Goal: Check status: Check status

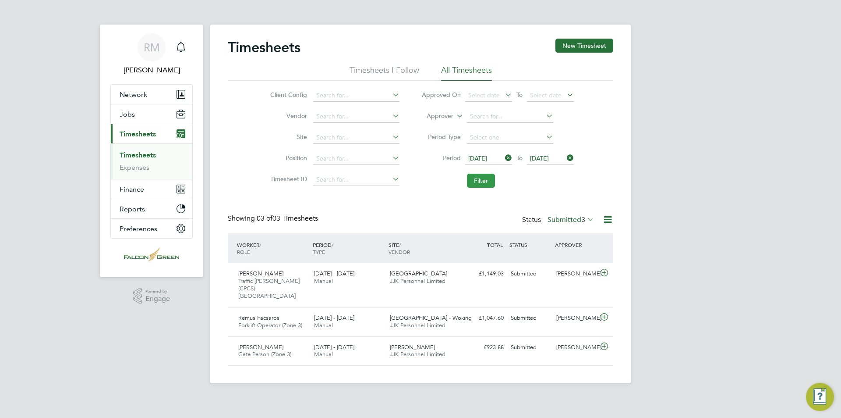
click at [483, 185] on button "Filter" at bounding box center [481, 181] width 28 height 14
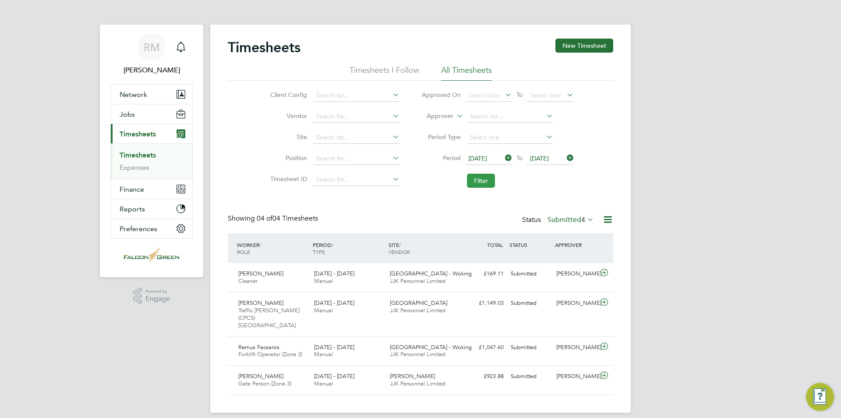
click at [491, 183] on button "Filter" at bounding box center [481, 181] width 28 height 14
click at [493, 181] on button "Filter" at bounding box center [481, 181] width 28 height 14
click at [478, 186] on button "Filter" at bounding box center [481, 181] width 28 height 14
click at [474, 182] on button "Filter" at bounding box center [481, 181] width 28 height 14
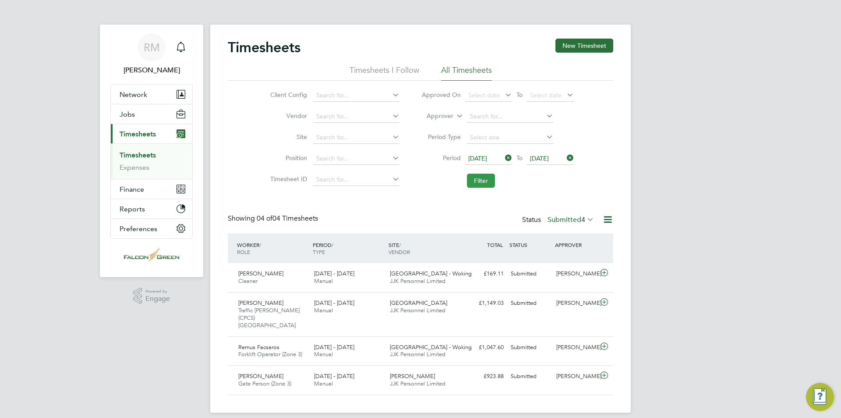
click at [474, 182] on button "Filter" at bounding box center [481, 181] width 28 height 14
click at [473, 181] on button "Filter" at bounding box center [481, 181] width 28 height 14
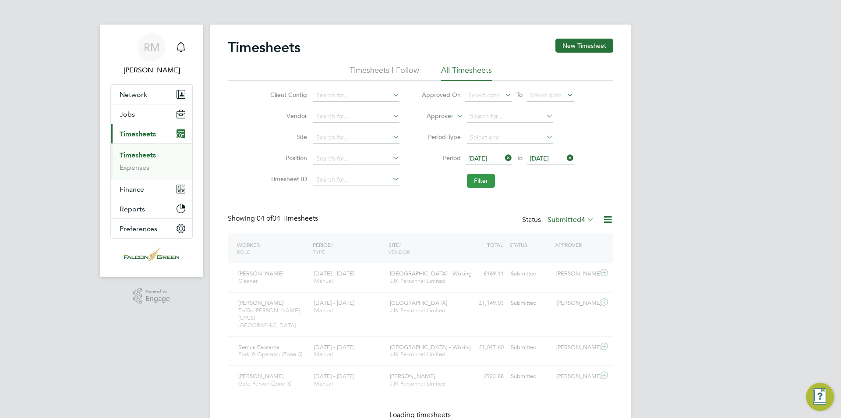
click at [473, 181] on button "Filter" at bounding box center [481, 181] width 28 height 14
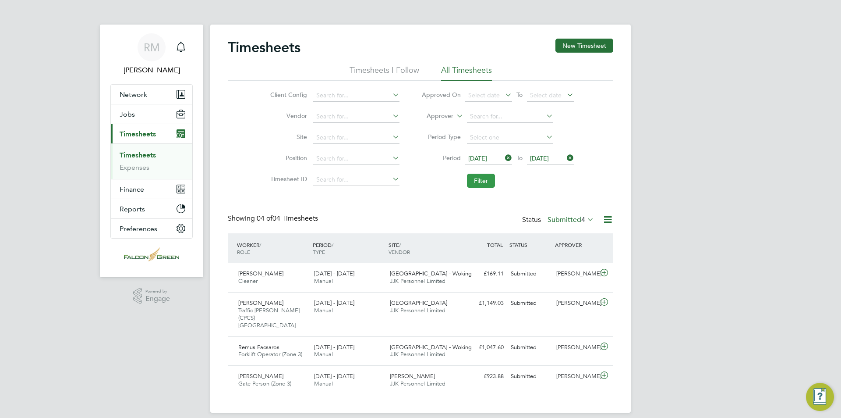
drag, startPoint x: 473, startPoint y: 181, endPoint x: 393, endPoint y: 130, distance: 94.4
click at [472, 181] on button "Filter" at bounding box center [481, 181] width 28 height 14
click at [476, 181] on button "Filter" at bounding box center [481, 181] width 28 height 14
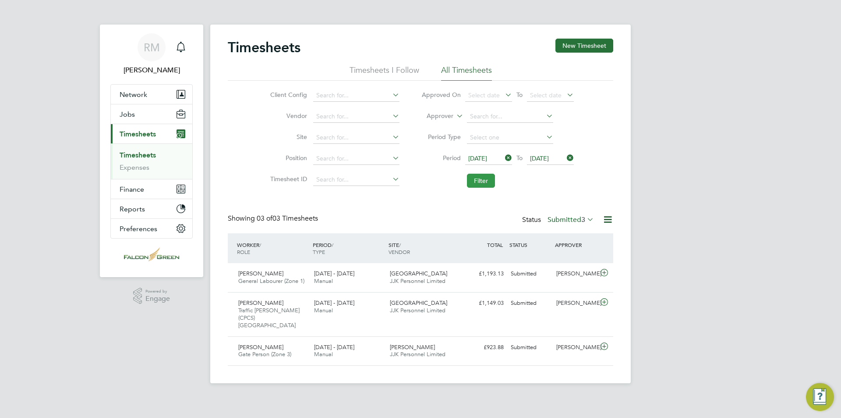
click at [483, 179] on button "Filter" at bounding box center [481, 181] width 28 height 14
click at [489, 97] on span "Select date" at bounding box center [484, 95] width 32 height 8
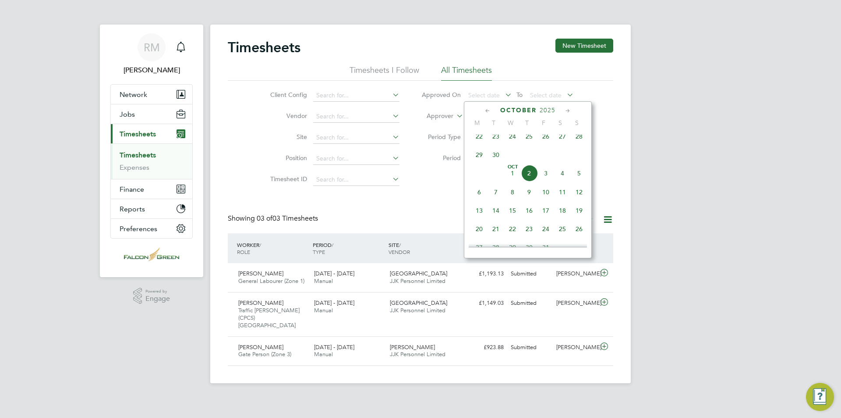
click at [511, 179] on span "[DATE]" at bounding box center [512, 173] width 17 height 17
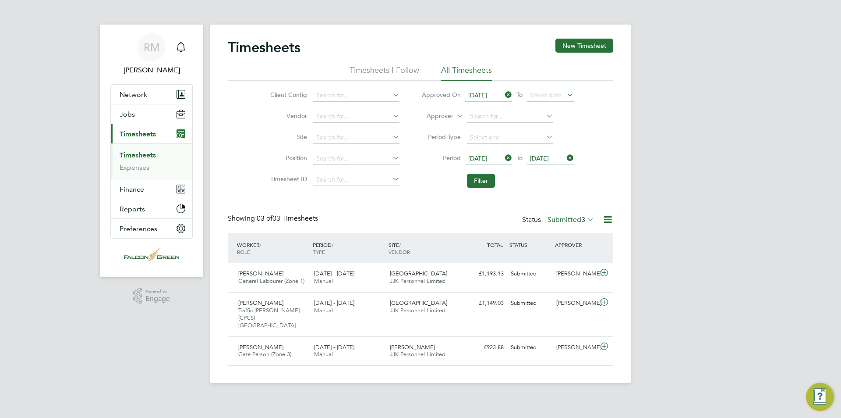
click at [486, 90] on span "[DATE]" at bounding box center [488, 96] width 47 height 12
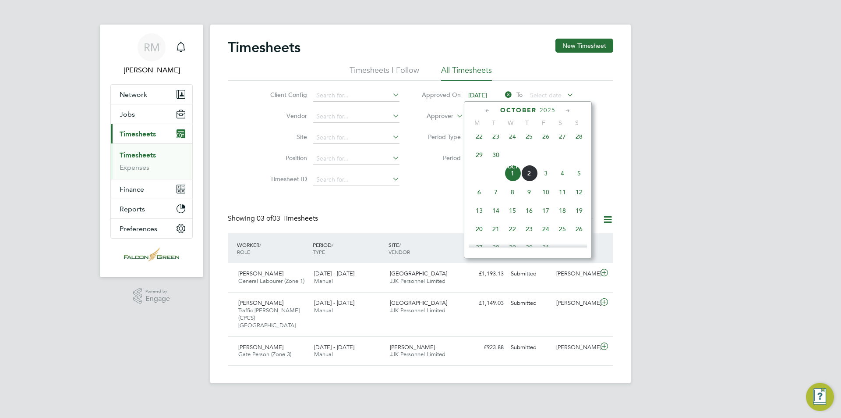
click at [533, 177] on span "2" at bounding box center [529, 173] width 17 height 17
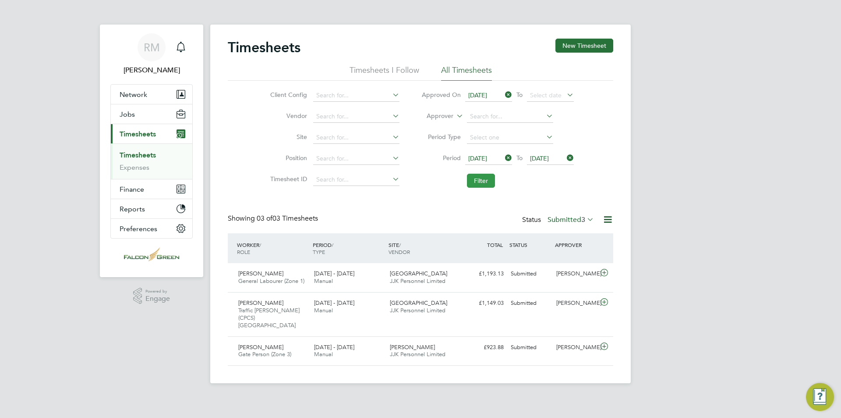
click at [481, 177] on button "Filter" at bounding box center [481, 181] width 28 height 14
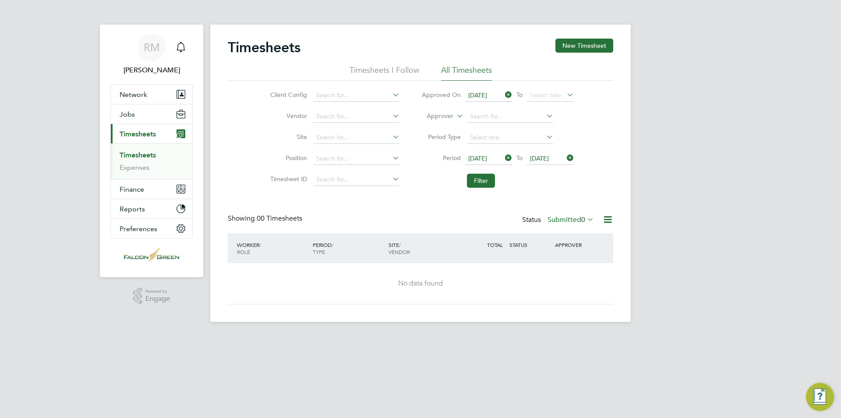
click at [564, 214] on div "Status Submitted 0" at bounding box center [559, 220] width 74 height 12
click at [565, 217] on label "Submitted 0" at bounding box center [571, 219] width 46 height 9
click at [576, 272] on li "Approved" at bounding box center [569, 272] width 40 height 12
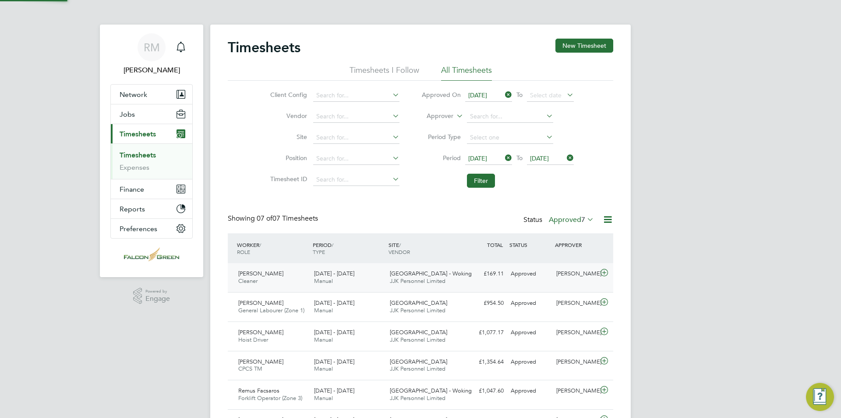
scroll to position [4, 4]
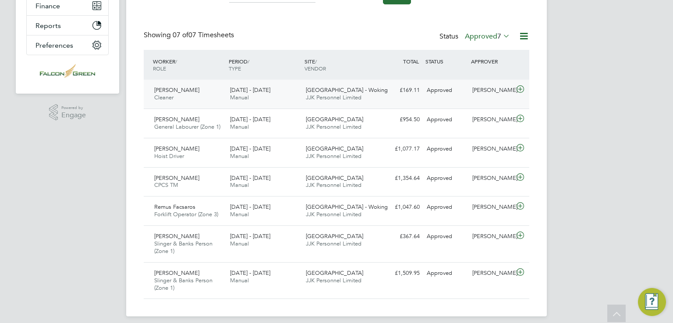
drag, startPoint x: 388, startPoint y: 100, endPoint x: 399, endPoint y: 100, distance: 11.0
click at [388, 100] on div "[PERSON_NAME] Cleaner [DATE] - [DATE] [DATE] - [DATE] Manual Portugal Road - Wo…" at bounding box center [337, 94] width 386 height 29
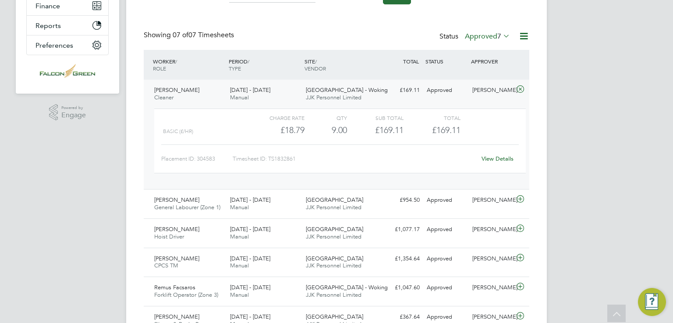
click at [273, 90] on div "[DATE] - [DATE] Manual" at bounding box center [265, 94] width 76 height 22
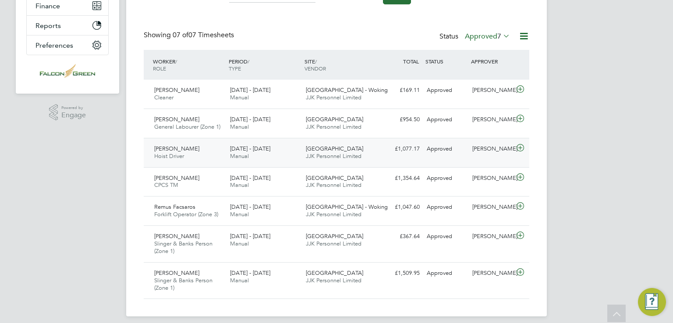
click at [269, 148] on span "[DATE] - [DATE]" at bounding box center [250, 148] width 40 height 7
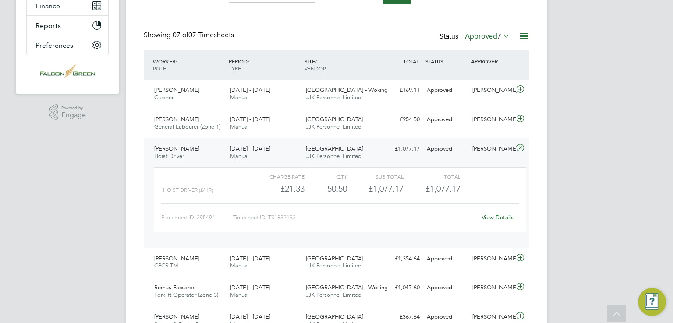
click at [280, 148] on div "[DATE] - [DATE] Manual" at bounding box center [265, 153] width 76 height 22
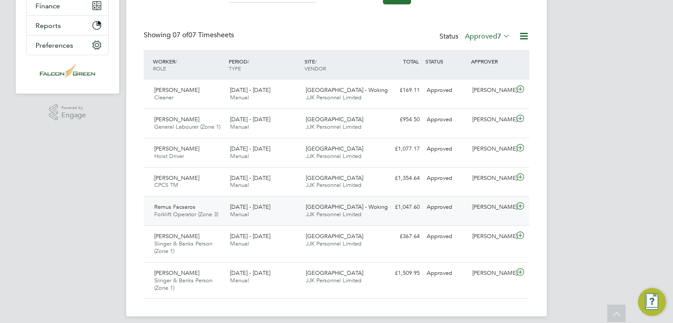
click at [281, 210] on div "[DATE] - [DATE] Manual" at bounding box center [265, 211] width 76 height 22
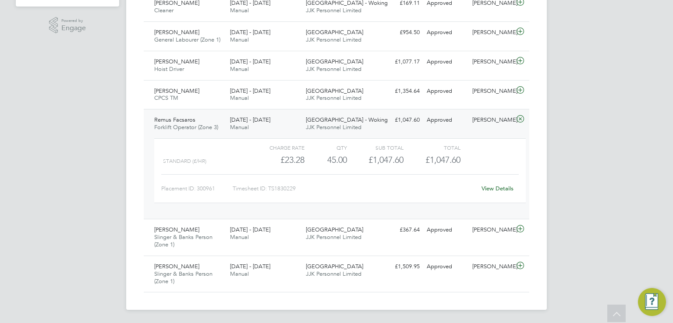
click at [284, 126] on div "[DATE] - [DATE] Manual" at bounding box center [265, 124] width 76 height 22
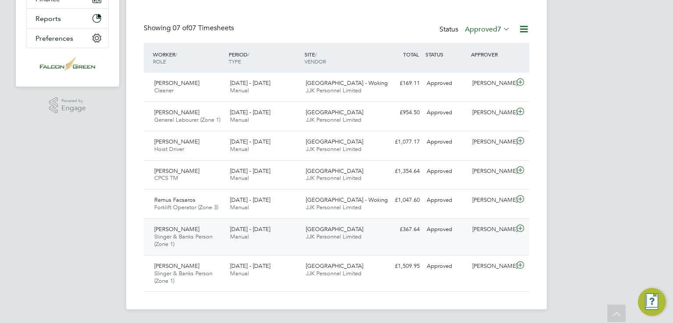
click at [280, 230] on div "[DATE] - [DATE] Manual" at bounding box center [265, 234] width 76 height 22
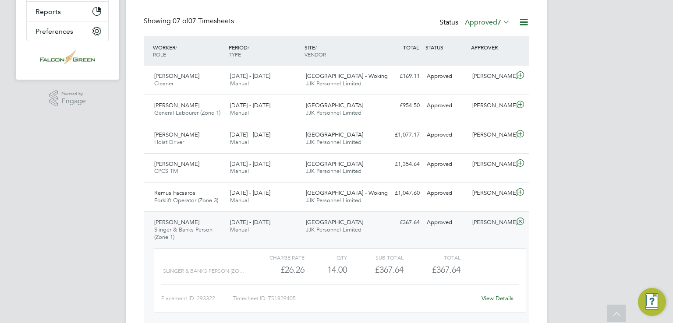
click at [273, 216] on div "[DATE] - [DATE] Manual" at bounding box center [265, 227] width 76 height 22
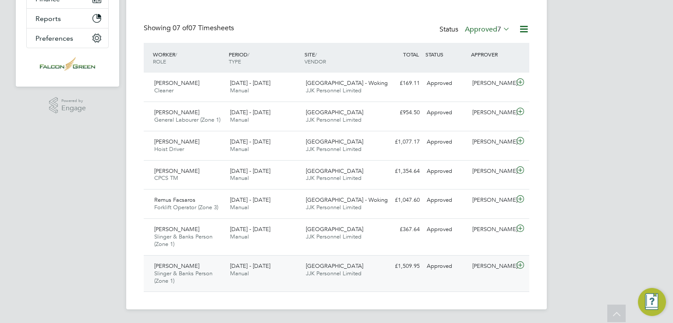
click at [304, 276] on div "[GEOGRAPHIC_DATA] C02 JJK Personnel Limited" at bounding box center [340, 270] width 76 height 22
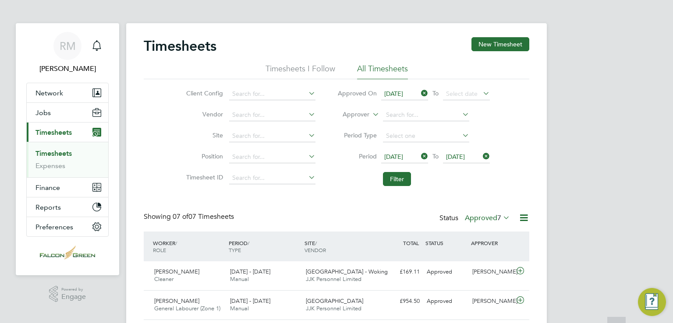
scroll to position [0, 0]
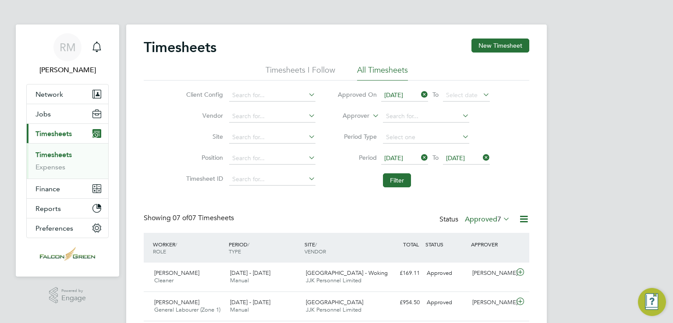
click at [419, 96] on icon at bounding box center [419, 95] width 0 height 12
click at [395, 176] on button "Filter" at bounding box center [397, 181] width 28 height 14
click at [393, 185] on button "Filter" at bounding box center [397, 181] width 28 height 14
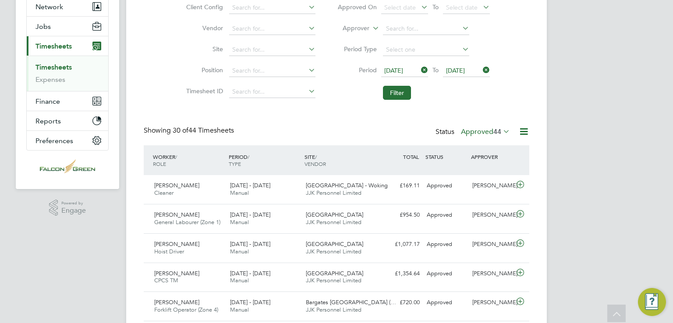
click at [497, 134] on span "44" at bounding box center [497, 132] width 8 height 9
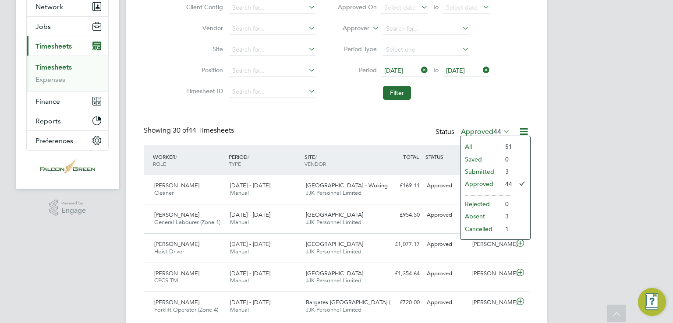
click at [488, 172] on li "Submitted" at bounding box center [481, 172] width 40 height 12
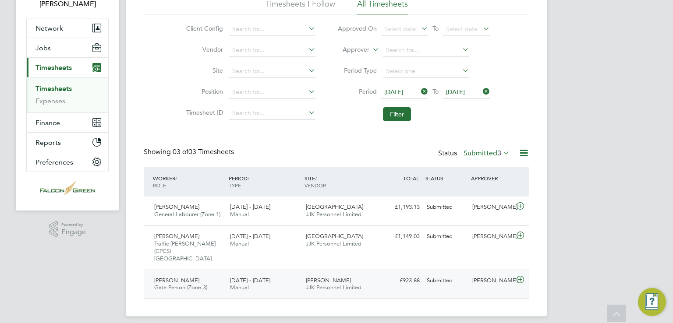
click at [299, 278] on div "[DATE] - [DATE] Manual" at bounding box center [265, 285] width 76 height 22
click at [311, 243] on span "JJK Personnel Limited" at bounding box center [334, 243] width 56 height 7
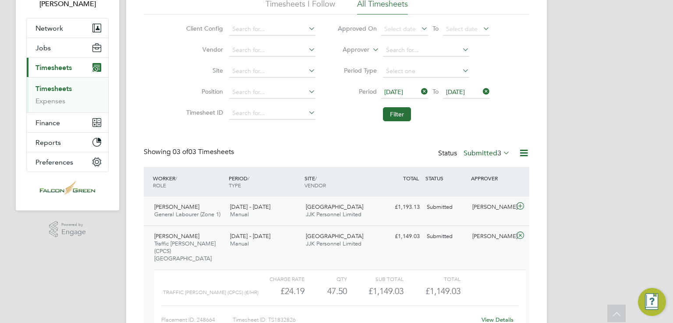
drag, startPoint x: 293, startPoint y: 201, endPoint x: 332, endPoint y: 202, distance: 39.0
click at [293, 201] on div "[DATE] - [DATE] Manual" at bounding box center [265, 211] width 76 height 22
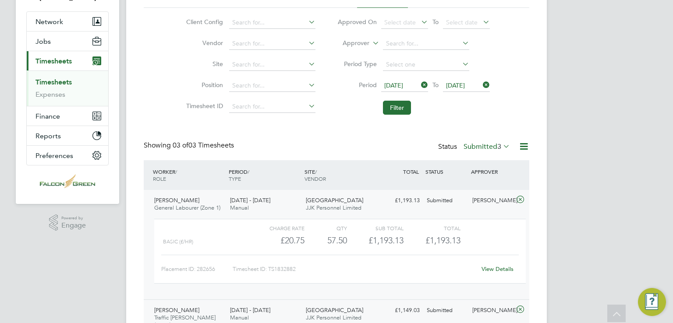
scroll to position [66, 0]
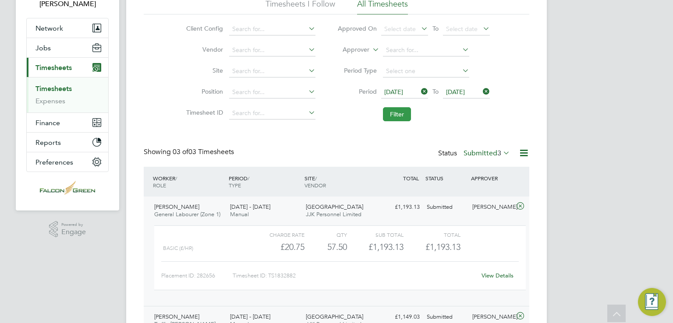
drag, startPoint x: 400, startPoint y: 117, endPoint x: 406, endPoint y: 118, distance: 5.7
click at [400, 117] on button "Filter" at bounding box center [397, 114] width 28 height 14
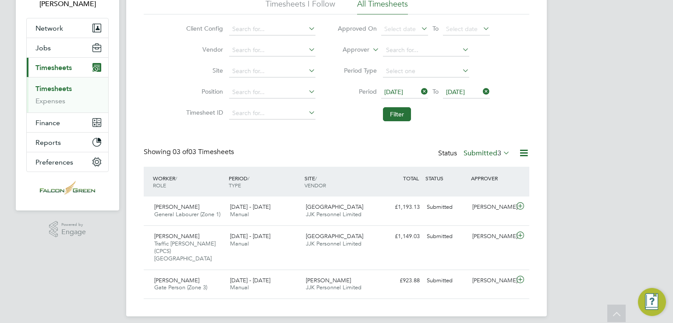
scroll to position [22, 76]
click at [482, 156] on label "Submitted 3" at bounding box center [487, 153] width 46 height 9
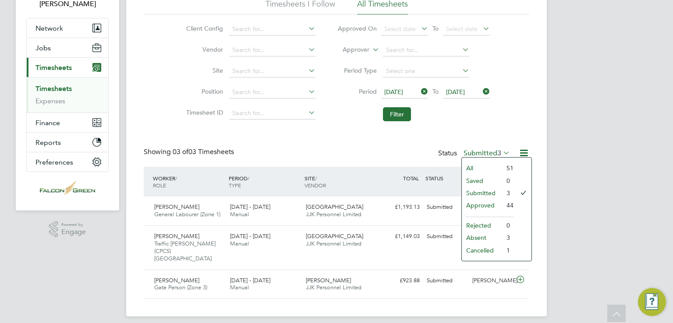
click at [487, 203] on li "Approved" at bounding box center [482, 205] width 40 height 12
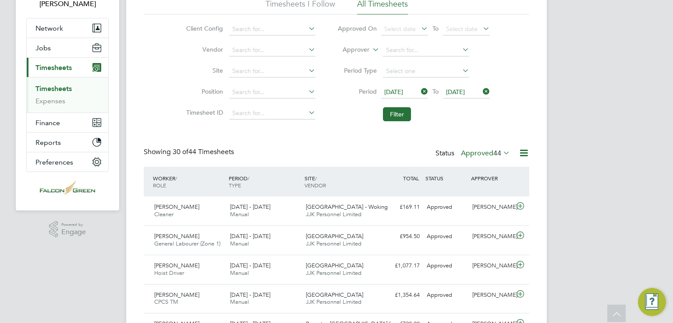
click at [479, 152] on label "Approved 44" at bounding box center [485, 153] width 49 height 9
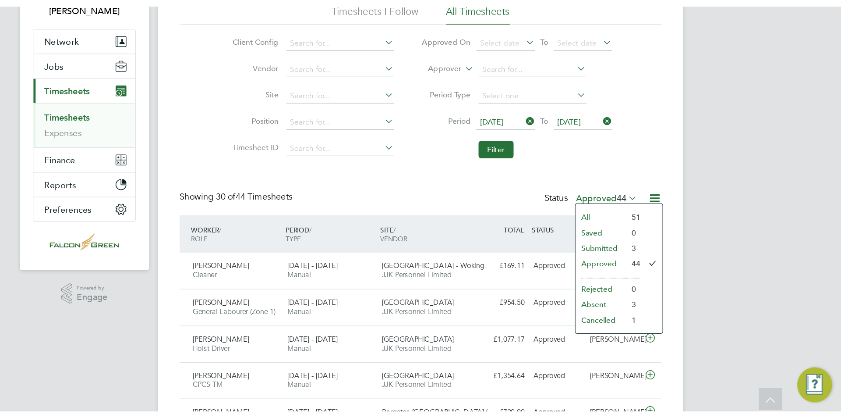
scroll to position [4, 4]
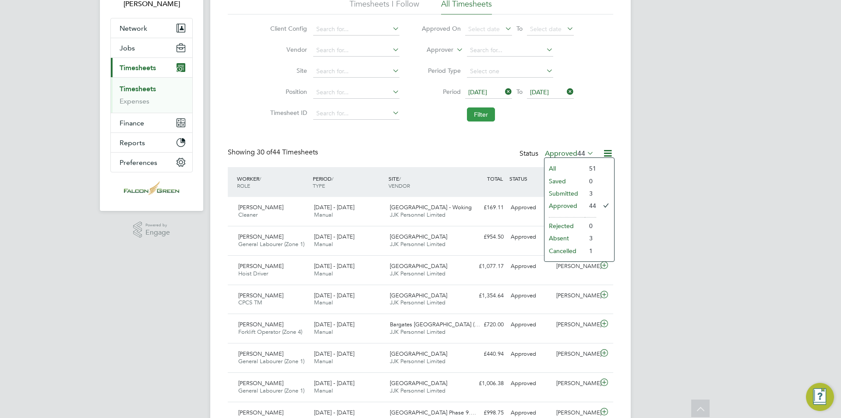
click at [485, 113] on button "Filter" at bounding box center [481, 114] width 28 height 14
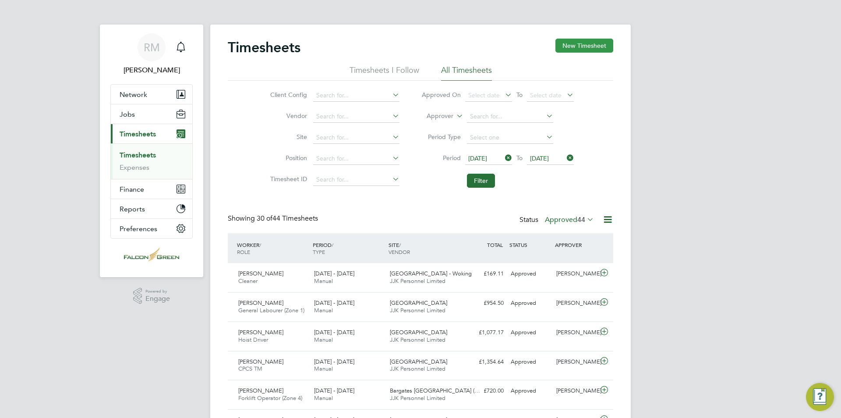
click at [574, 46] on button "New Timesheet" at bounding box center [585, 46] width 58 height 14
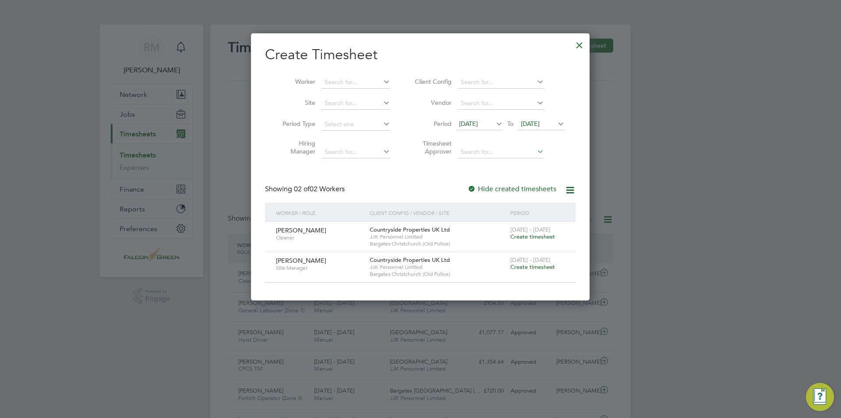
click at [685, 148] on div at bounding box center [420, 209] width 841 height 418
click at [582, 41] on div at bounding box center [580, 43] width 16 height 16
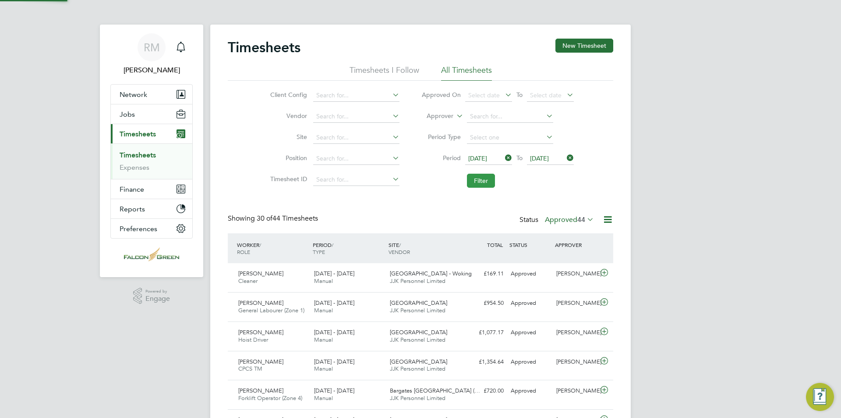
click at [481, 178] on button "Filter" at bounding box center [481, 181] width 28 height 14
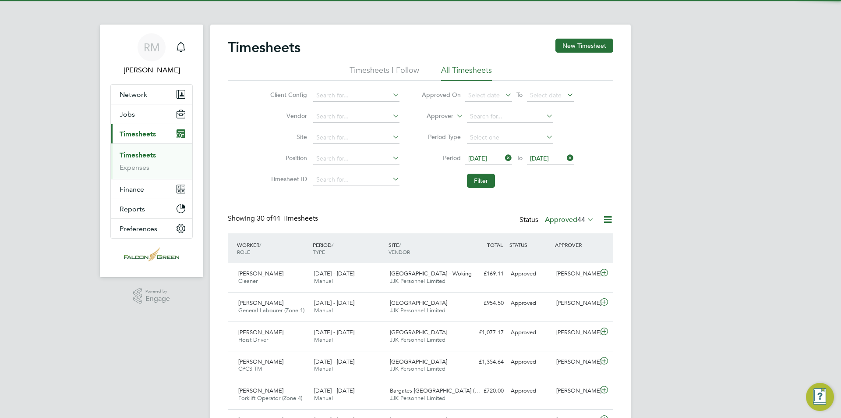
scroll to position [22, 76]
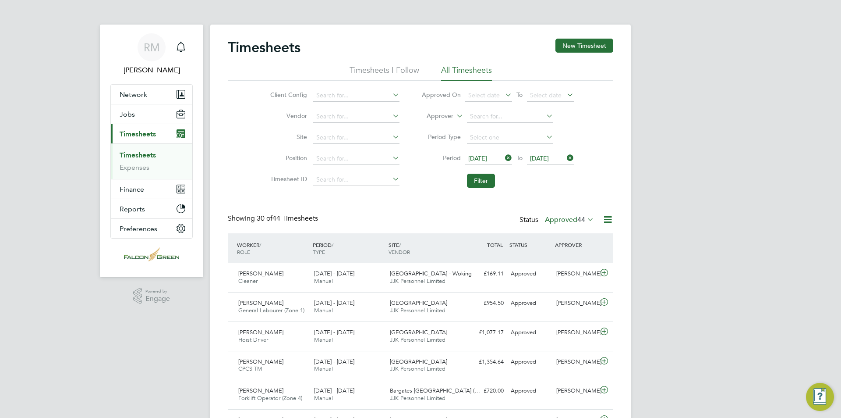
click at [574, 220] on label "Approved 44" at bounding box center [569, 219] width 49 height 9
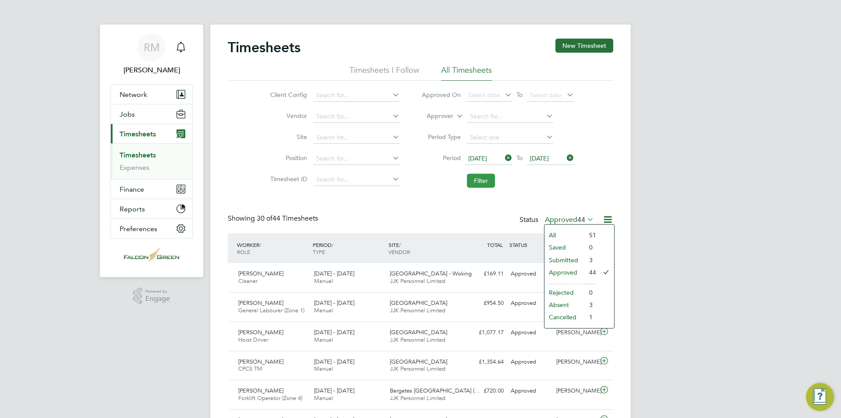
click at [479, 183] on button "Filter" at bounding box center [481, 181] width 28 height 14
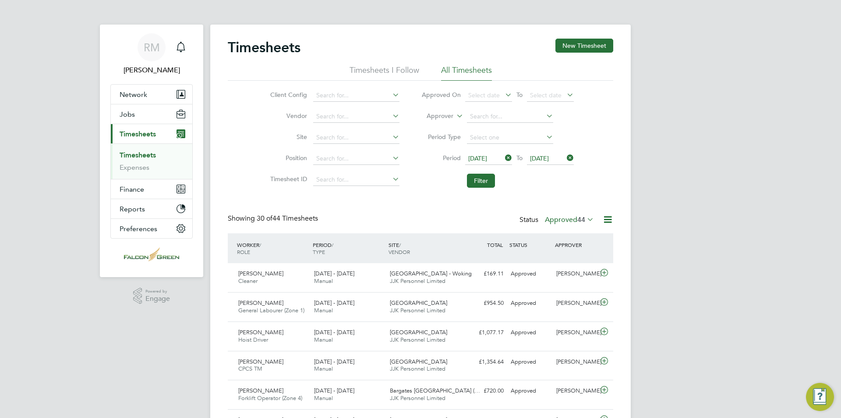
click at [567, 220] on label "Approved 44" at bounding box center [569, 219] width 49 height 9
click at [573, 263] on li "Submitted" at bounding box center [565, 260] width 40 height 12
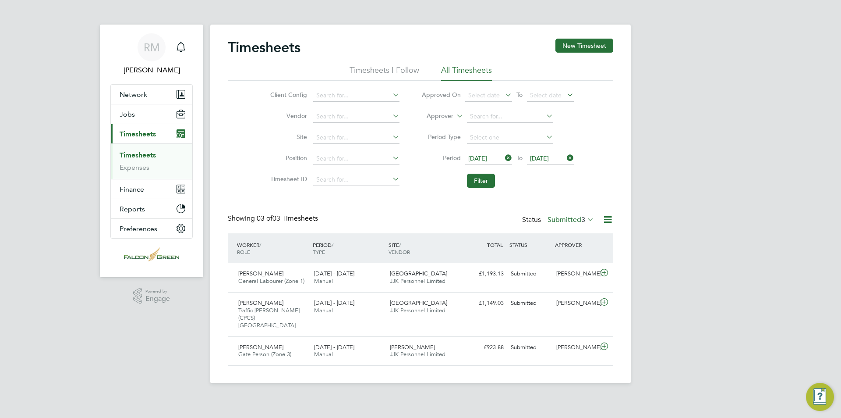
click at [582, 218] on span "3" at bounding box center [583, 219] width 4 height 9
drag, startPoint x: 565, startPoint y: 273, endPoint x: 324, endPoint y: 291, distance: 242.1
click at [564, 273] on li "Approved" at bounding box center [566, 272] width 40 height 12
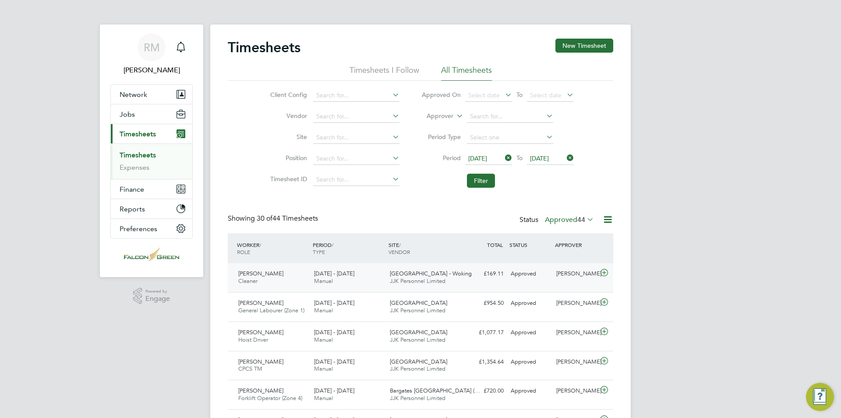
click at [322, 279] on span "Manual" at bounding box center [323, 280] width 19 height 7
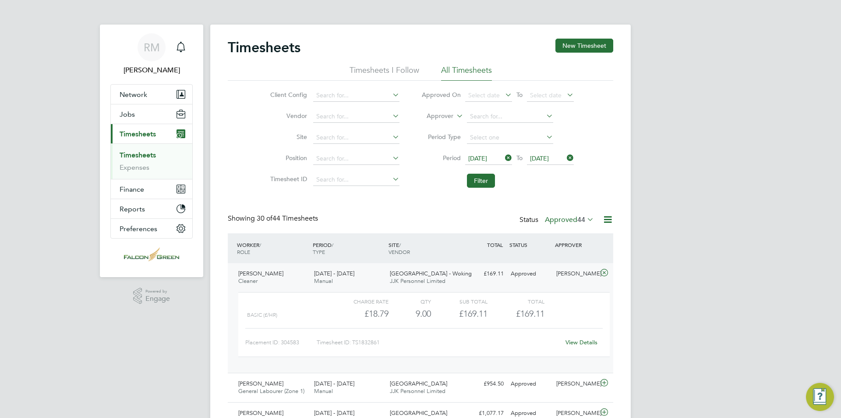
click at [340, 276] on span "[DATE] - [DATE]" at bounding box center [334, 272] width 40 height 7
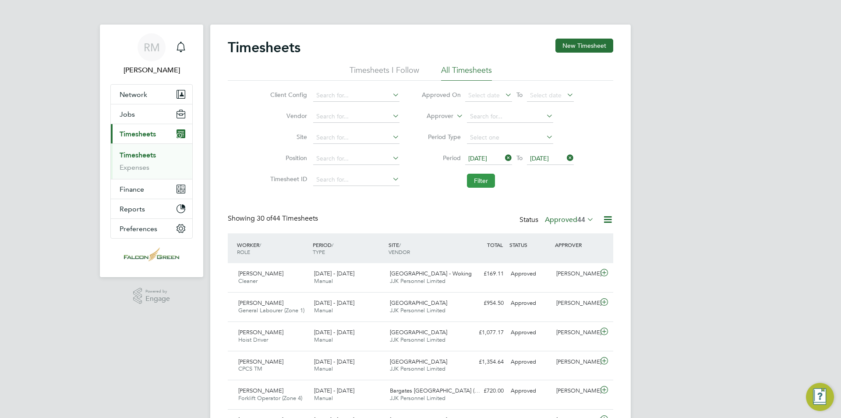
click at [486, 180] on button "Filter" at bounding box center [481, 181] width 28 height 14
